Goal: Task Accomplishment & Management: Manage account settings

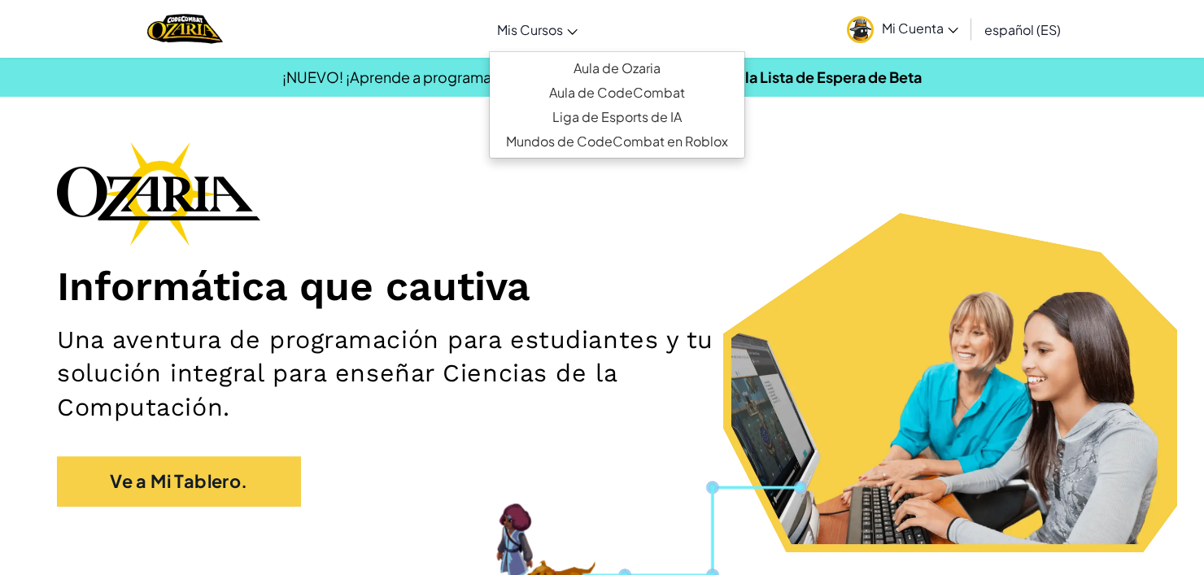
click at [538, 26] on span "Mis Cursos" at bounding box center [530, 29] width 66 height 17
click at [586, 68] on link "Aula de Ozaria" at bounding box center [617, 68] width 255 height 24
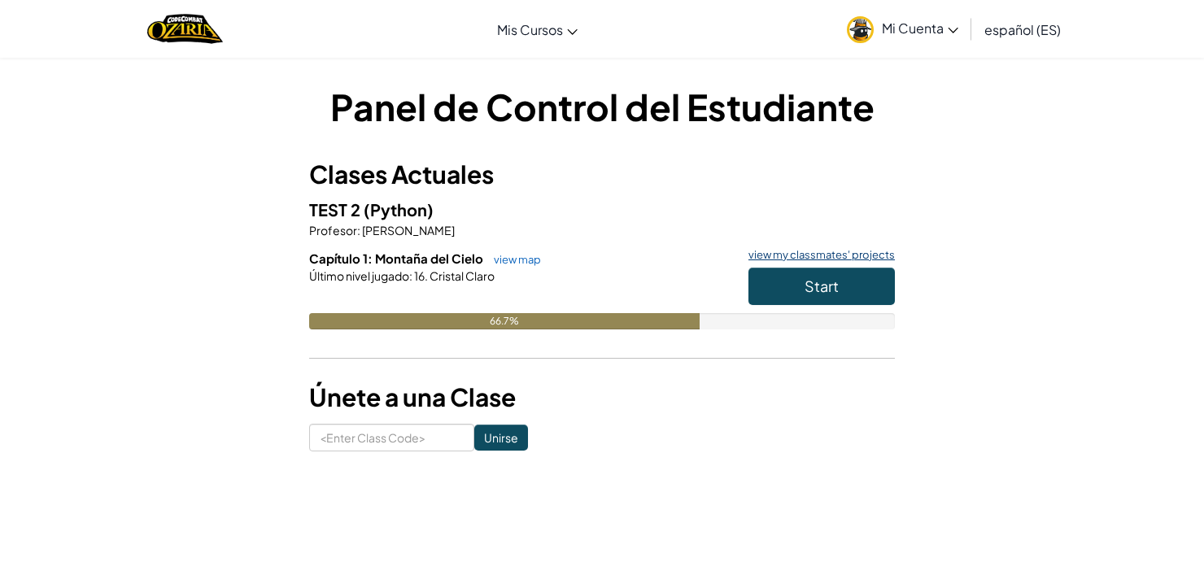
click at [821, 257] on link "view my classmates' projects" at bounding box center [817, 255] width 155 height 11
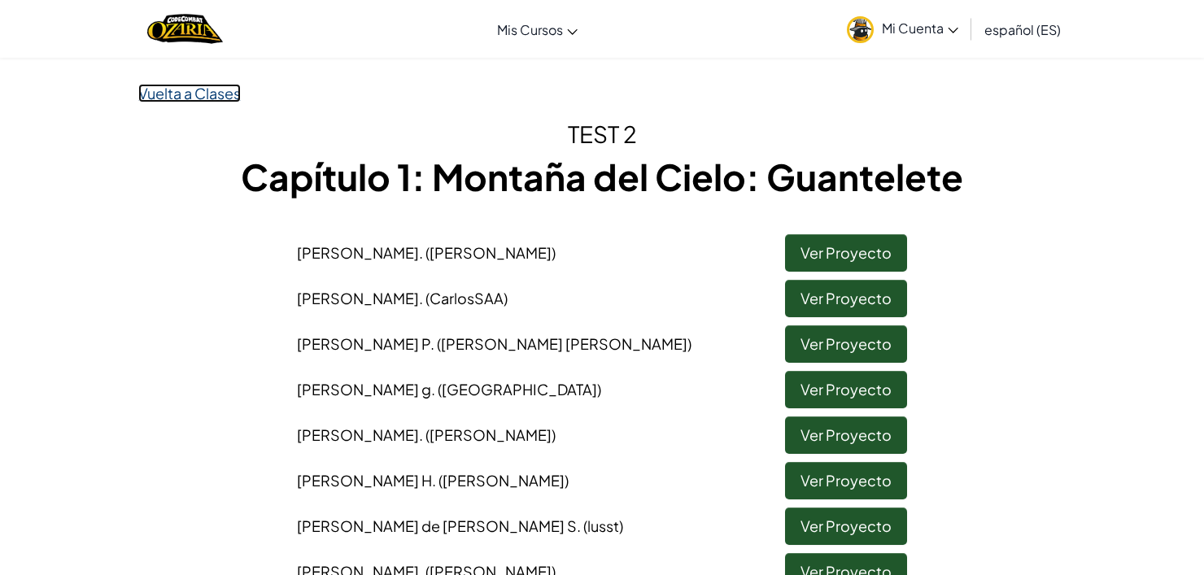
click at [217, 88] on link "Vuelta a Clases" at bounding box center [189, 93] width 102 height 19
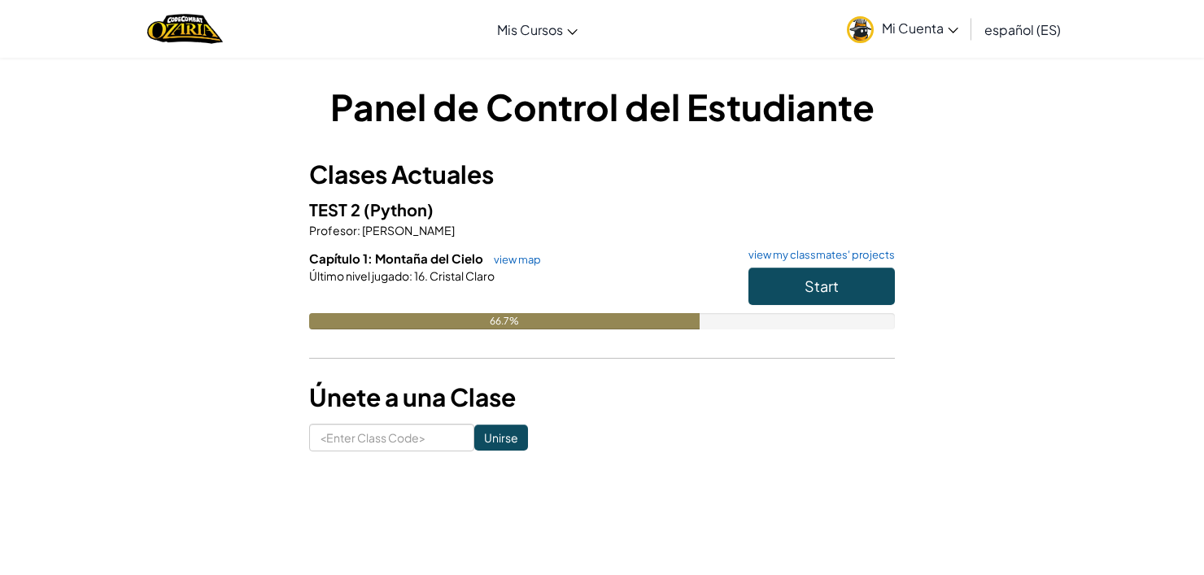
click at [925, 18] on link "Mi Cuenta" at bounding box center [903, 28] width 128 height 51
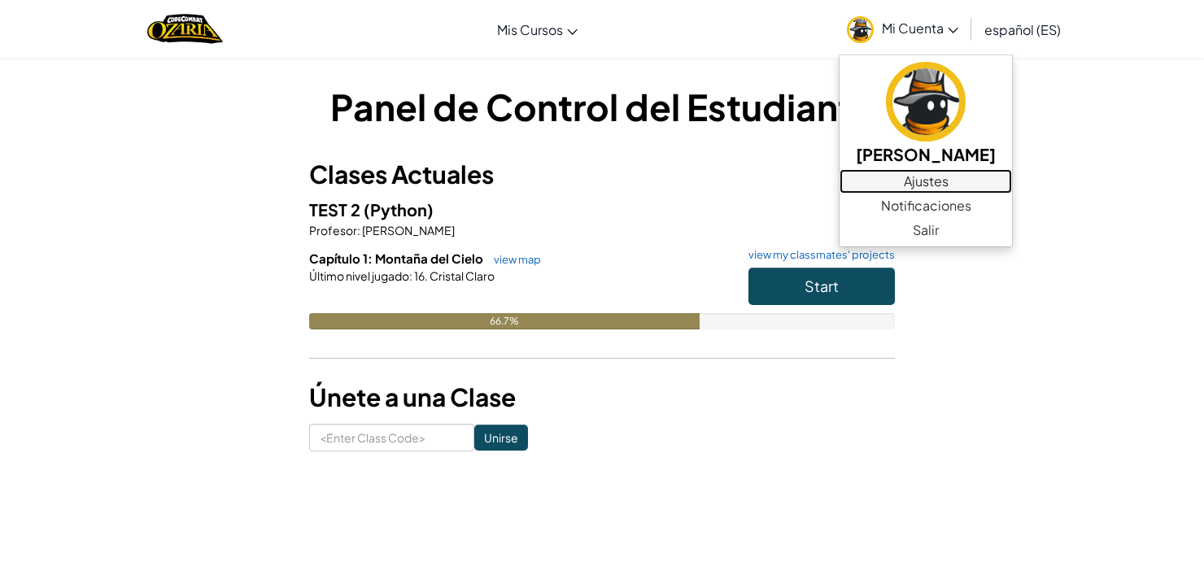
click at [945, 185] on link "Ajustes" at bounding box center [925, 181] width 172 height 24
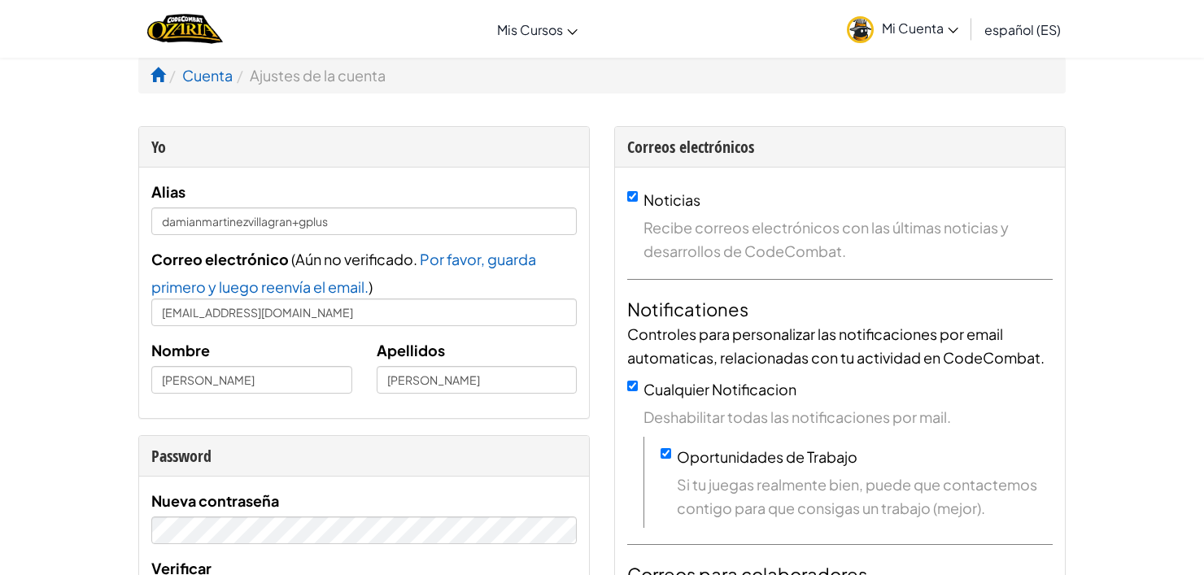
click at [930, 40] on link "Mi Cuenta" at bounding box center [903, 28] width 128 height 51
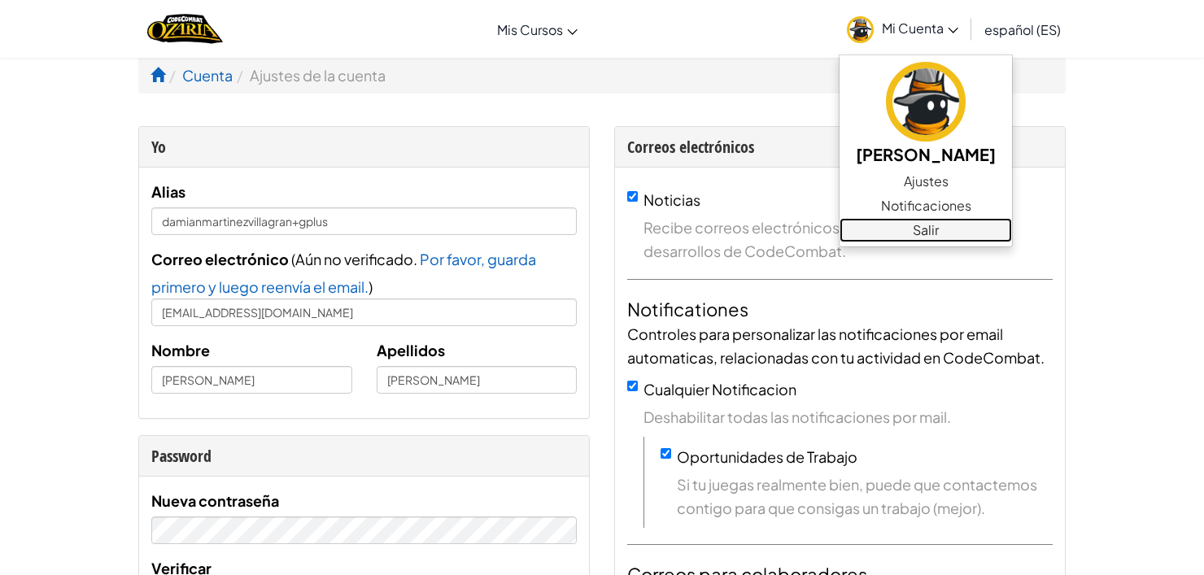
click at [971, 227] on link "Salir" at bounding box center [925, 230] width 172 height 24
